Goal: Information Seeking & Learning: Learn about a topic

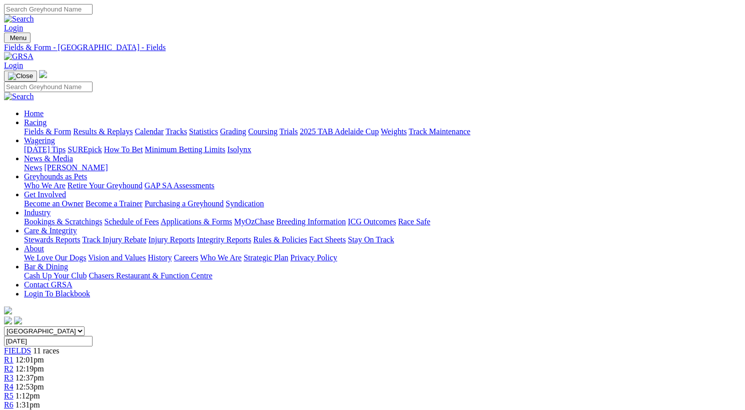
click at [14, 391] on span "R5" at bounding box center [9, 395] width 10 height 9
click at [31, 346] on link "FIELDS" at bounding box center [17, 350] width 27 height 9
